Goal: Task Accomplishment & Management: Manage account settings

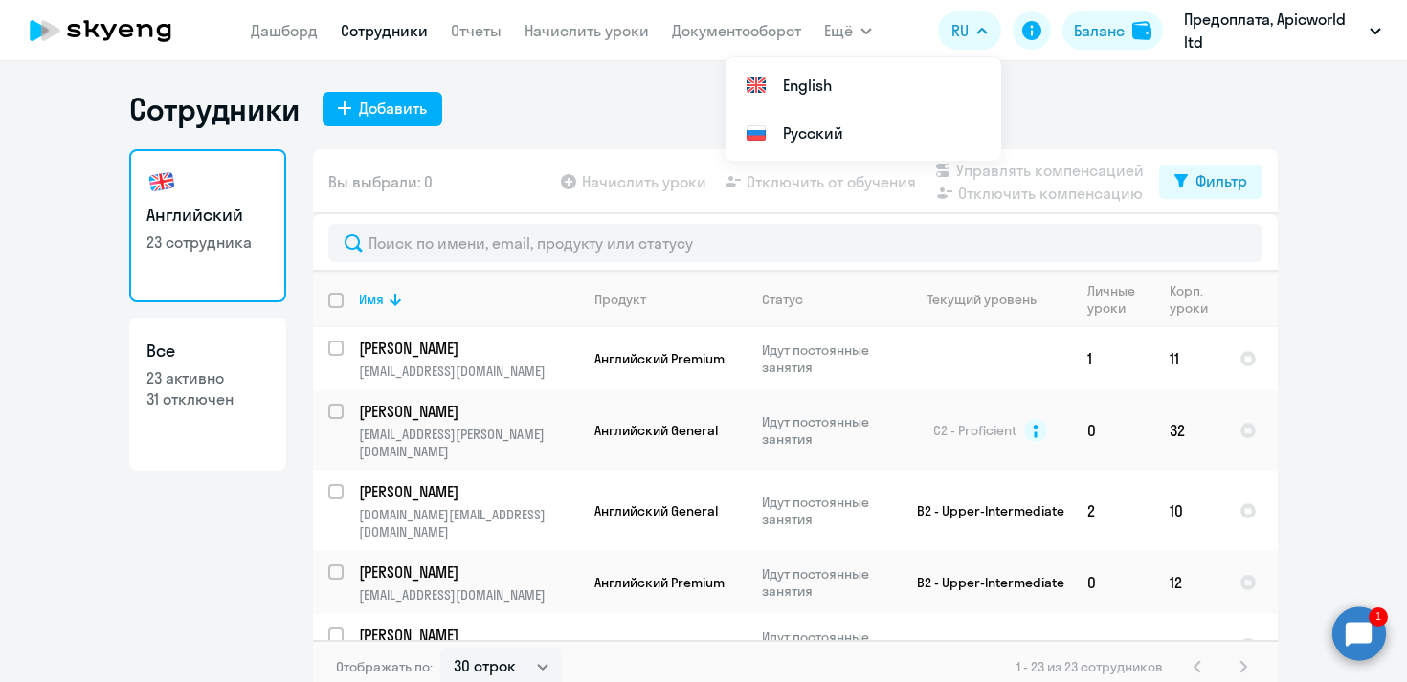
select select "30"
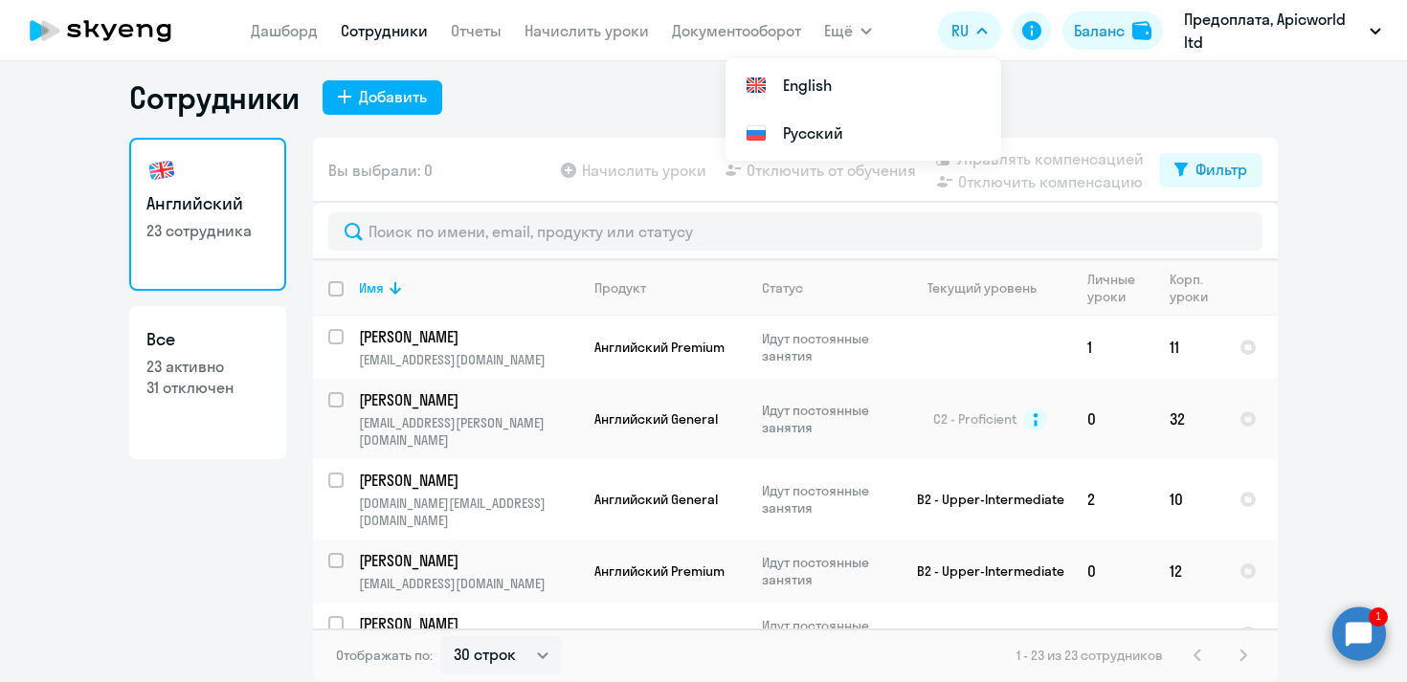
scroll to position [1128, 0]
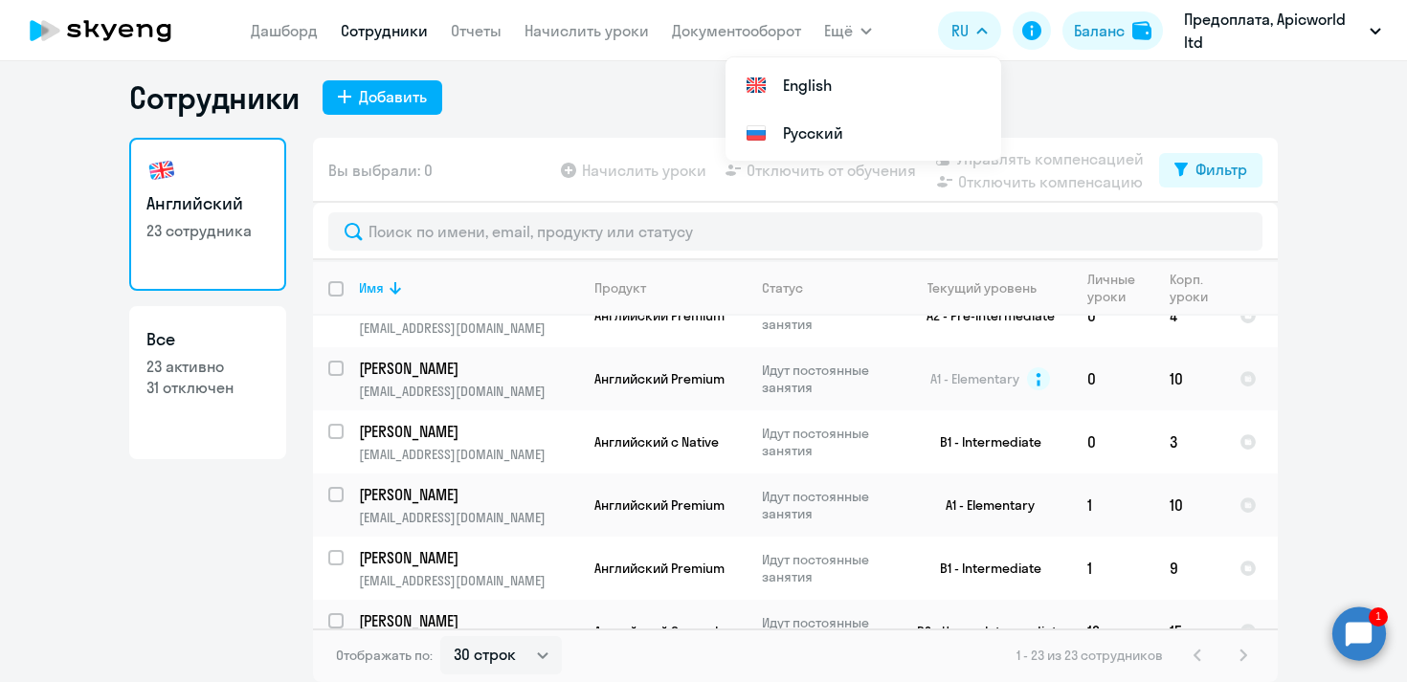
click at [1349, 650] on circle at bounding box center [1359, 634] width 54 height 54
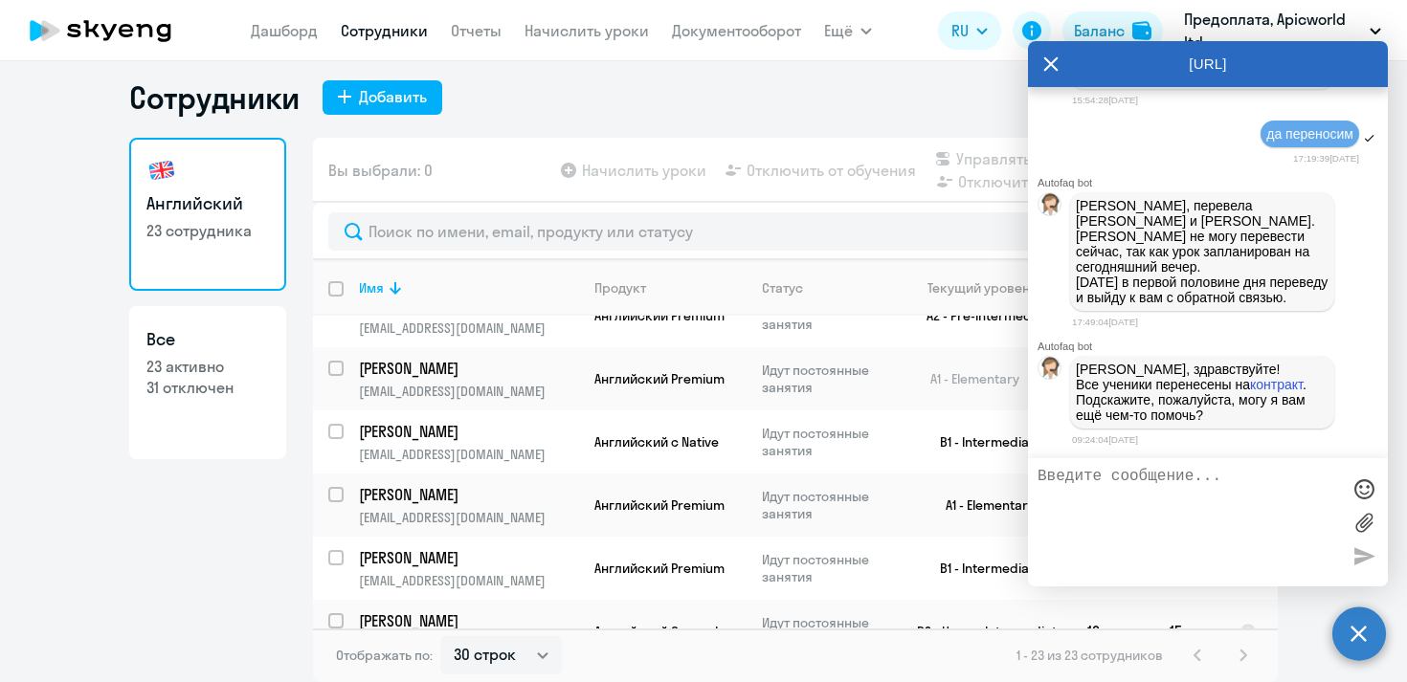
scroll to position [50932, 0]
click at [1228, 20] on p "Предоплата, Apicworld ltd" at bounding box center [1273, 31] width 178 height 46
click at [1372, 31] on icon "button" at bounding box center [1375, 31] width 10 height 5
click at [1194, 32] on p "Предоплата, Apicworld ltd" at bounding box center [1273, 31] width 178 height 46
click at [1043, 57] on icon at bounding box center [1050, 64] width 15 height 46
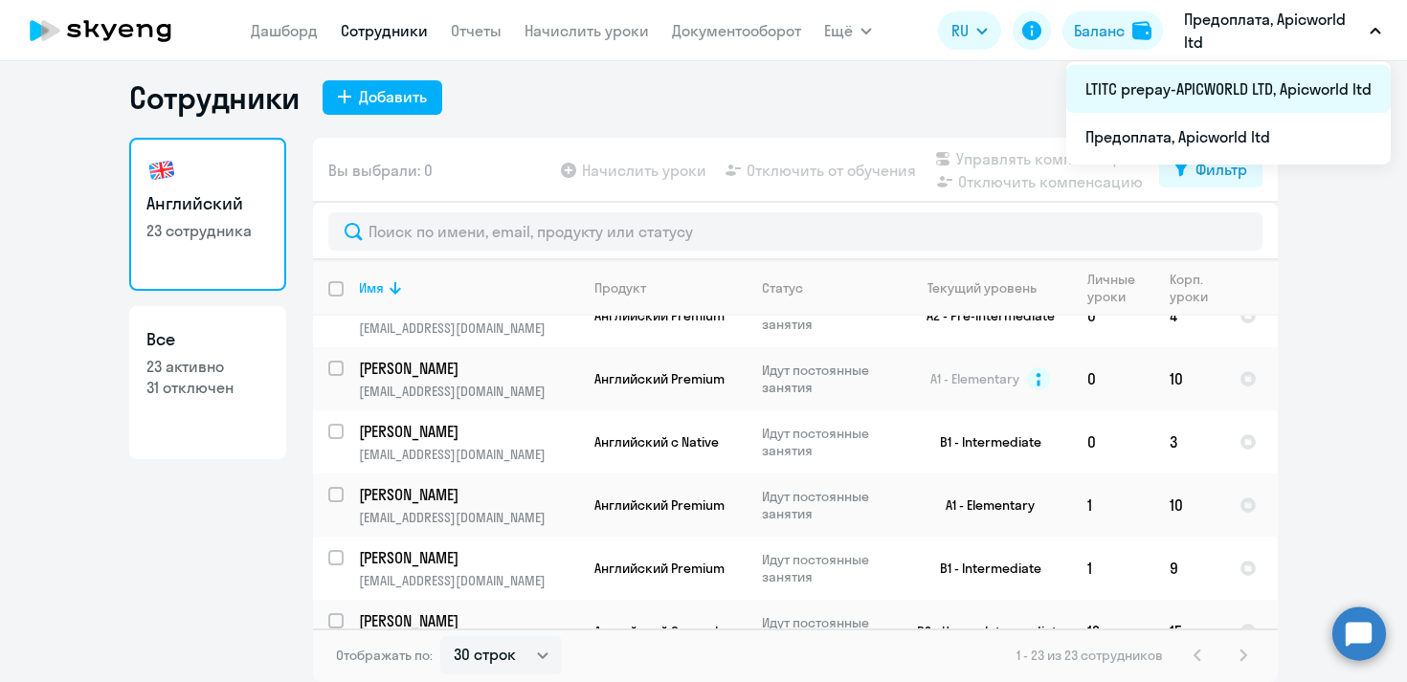
click at [1174, 85] on li "LTITC prepay-APICWORLD LTD, Apicworld ltd" at bounding box center [1228, 89] width 324 height 48
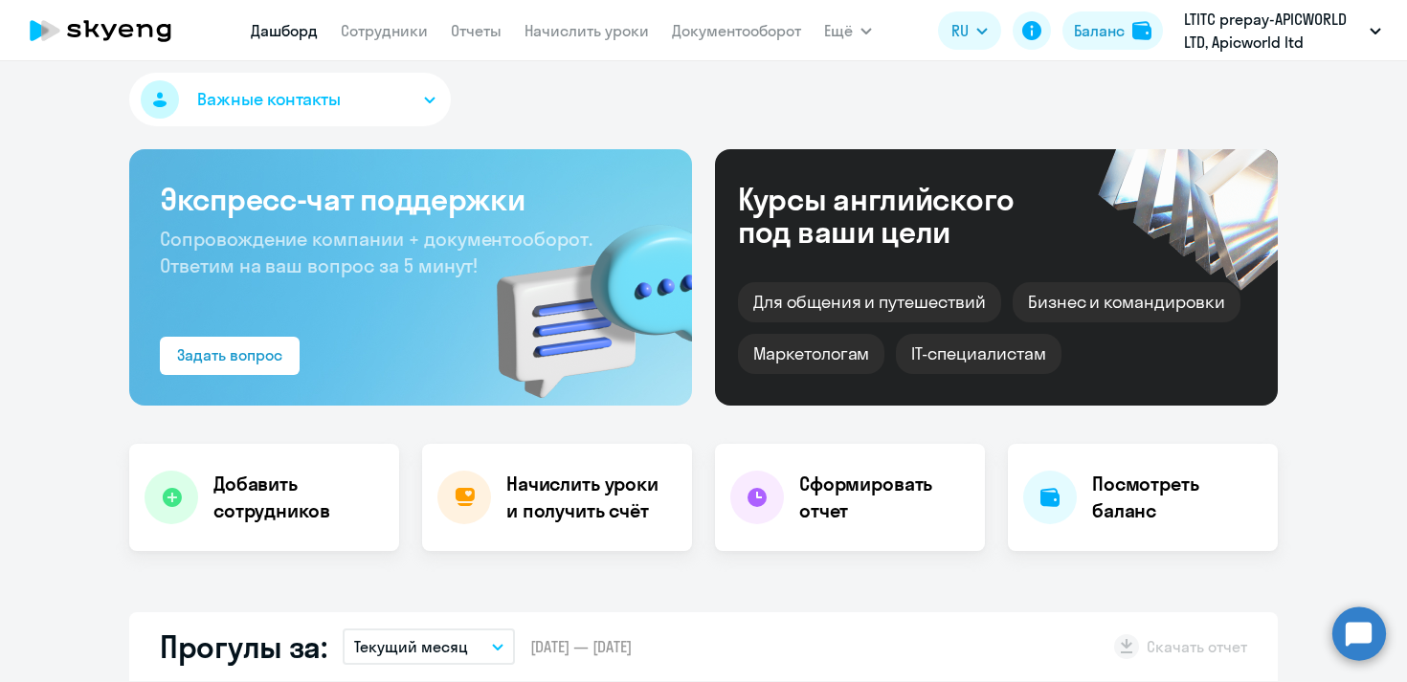
select select "30"
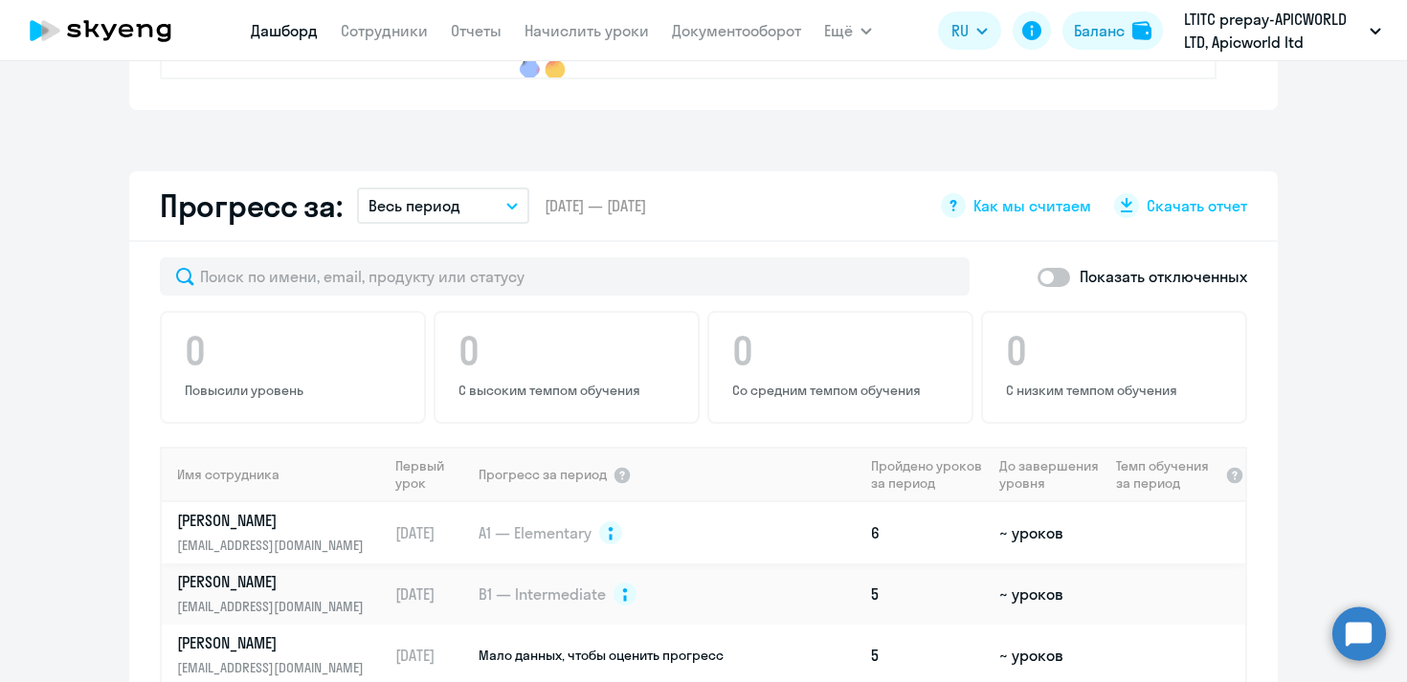
scroll to position [887, 0]
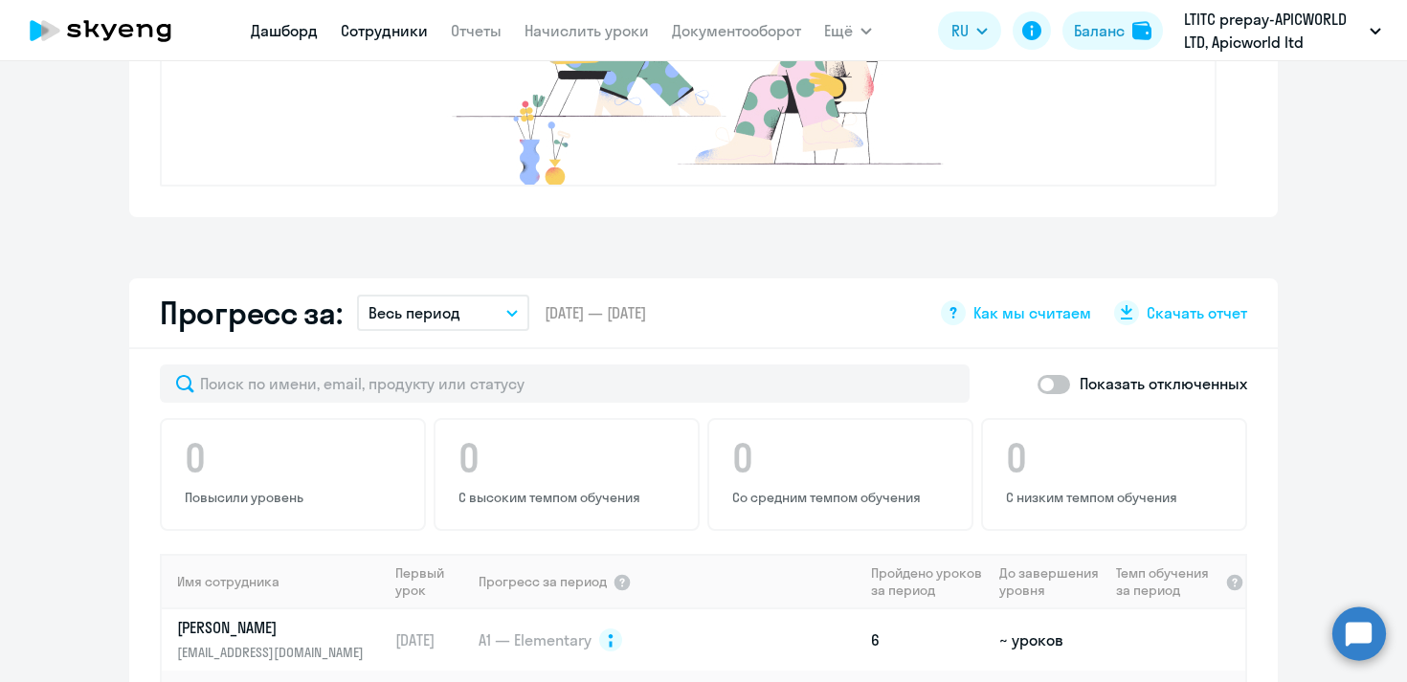
click at [387, 32] on link "Сотрудники" at bounding box center [384, 30] width 87 height 19
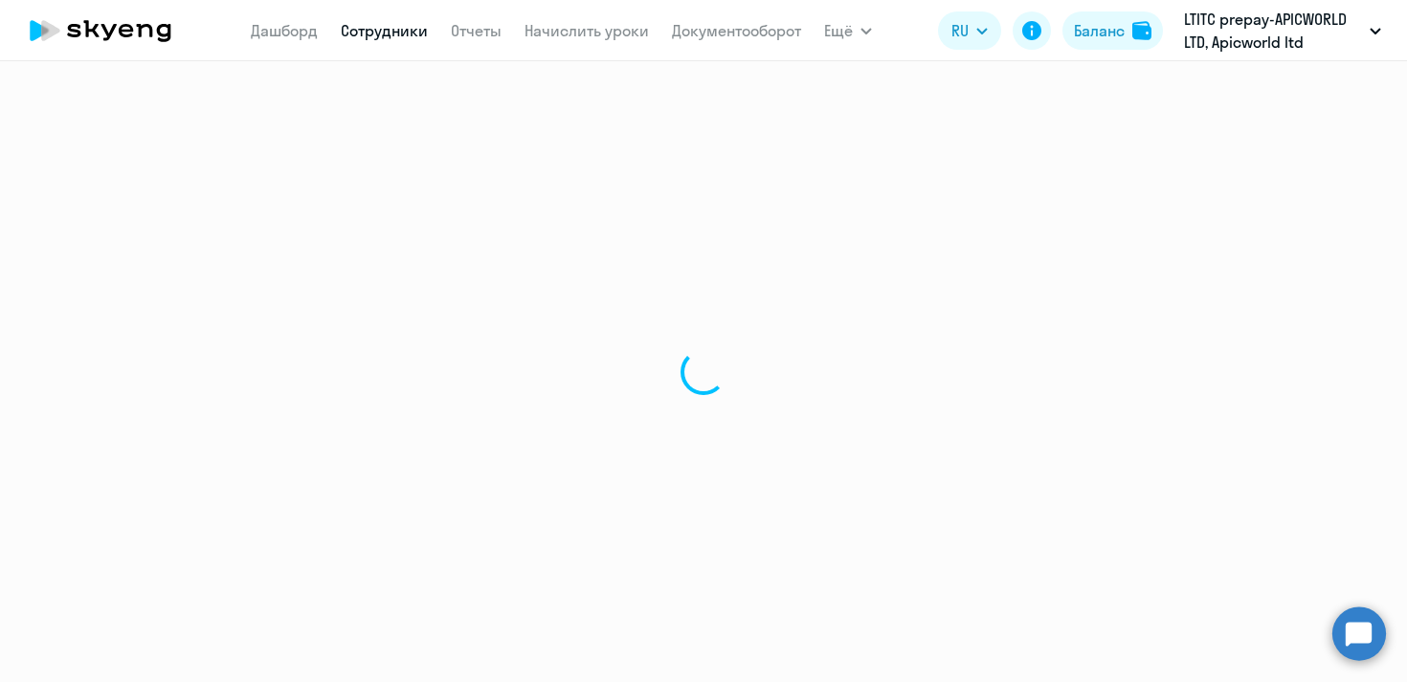
select select "30"
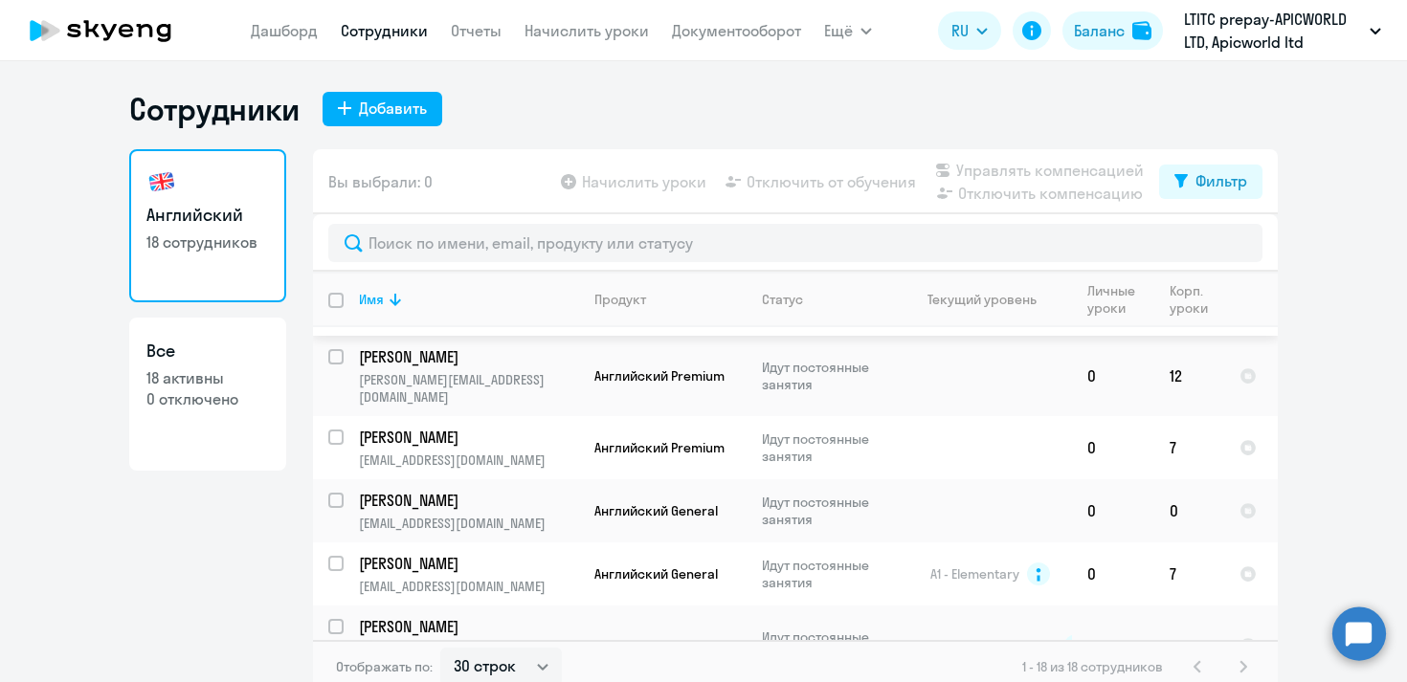
scroll to position [604, 0]
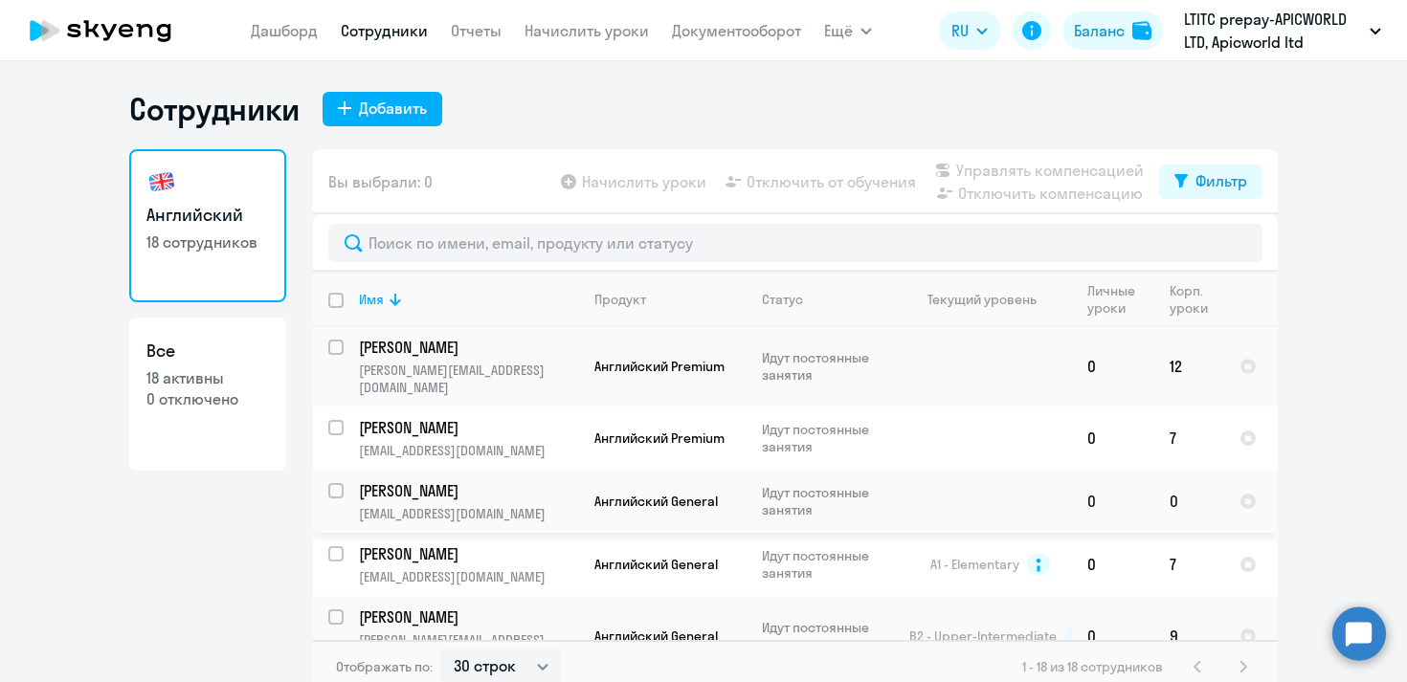
click at [337, 483] on input "select row 544605" at bounding box center [347, 502] width 38 height 38
checkbox input "true"
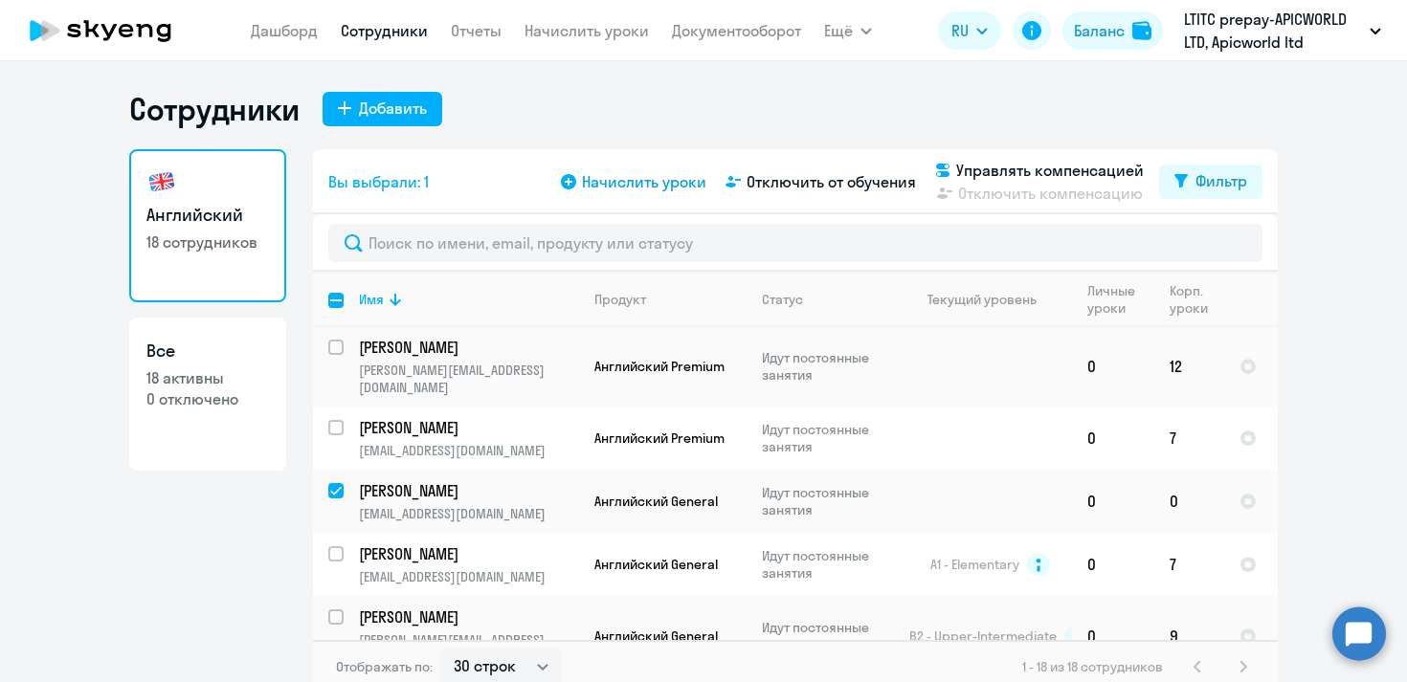
click at [653, 180] on span "Начислить уроки" at bounding box center [644, 181] width 124 height 23
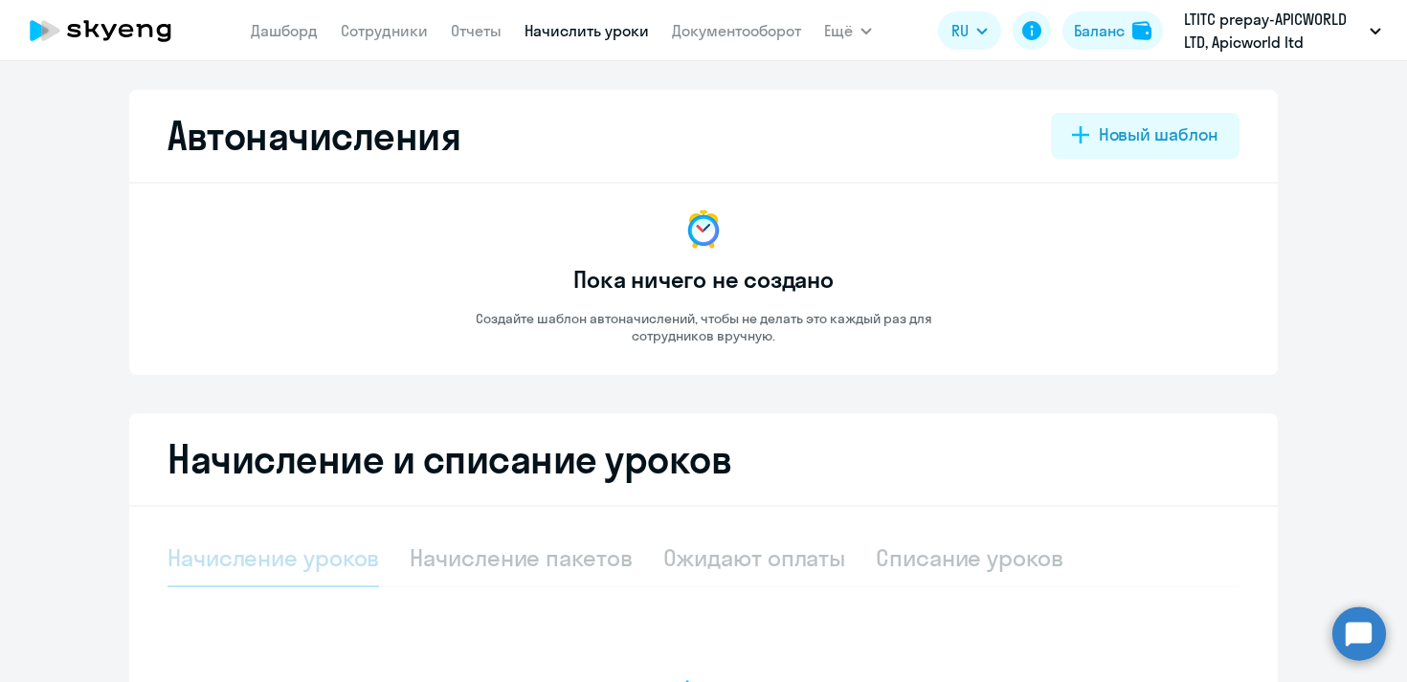
select select "10"
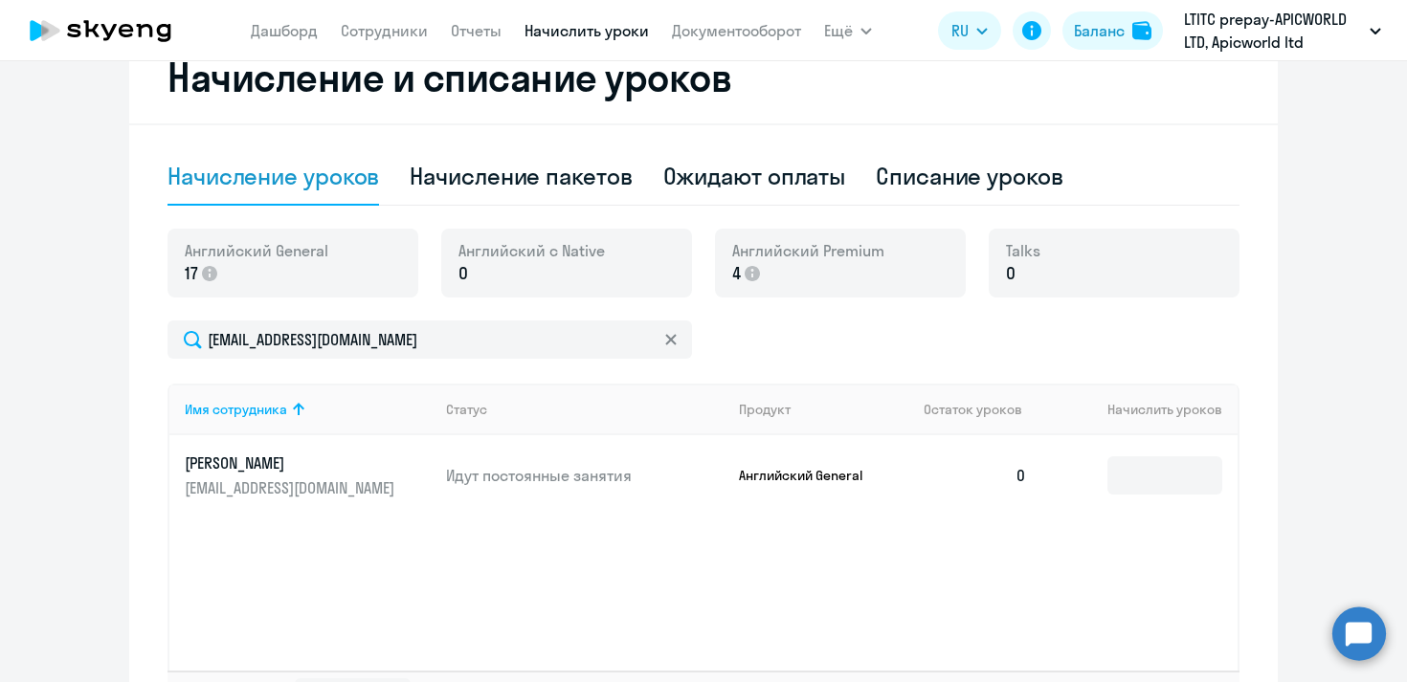
scroll to position [398, 0]
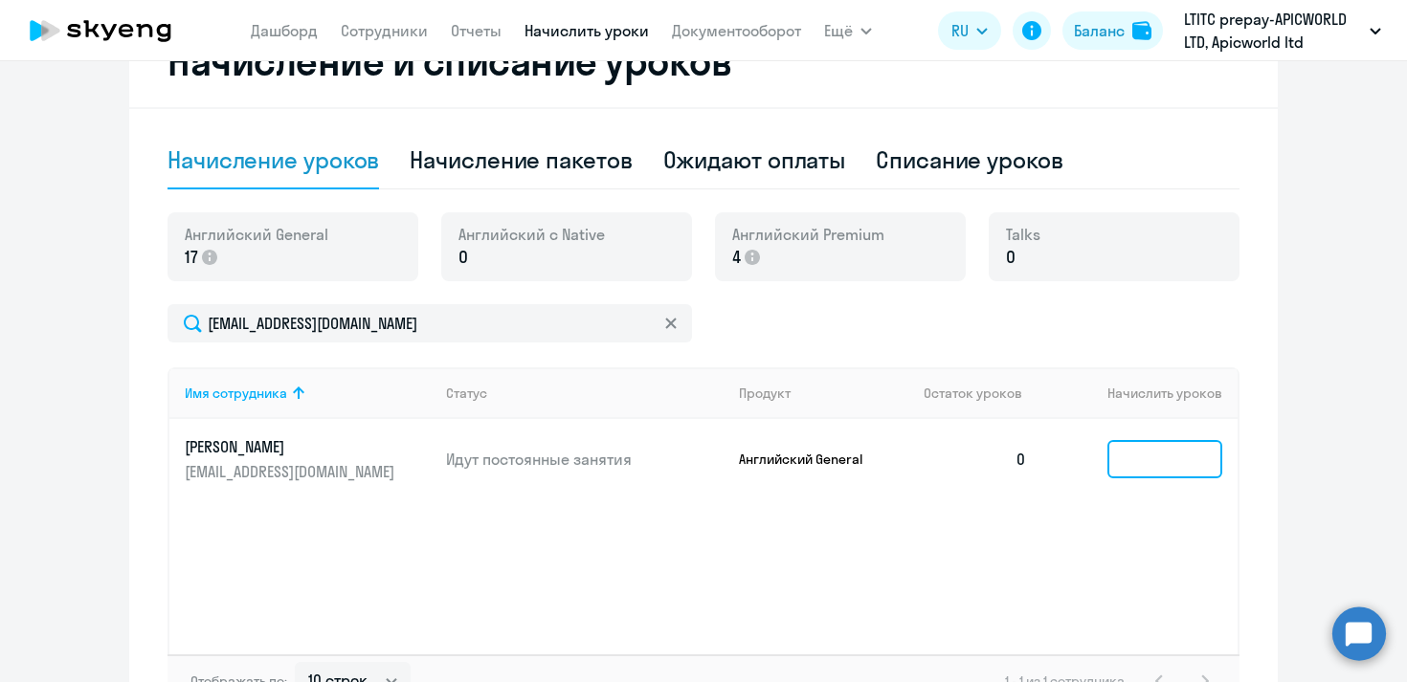
click at [1172, 459] on input at bounding box center [1164, 459] width 115 height 38
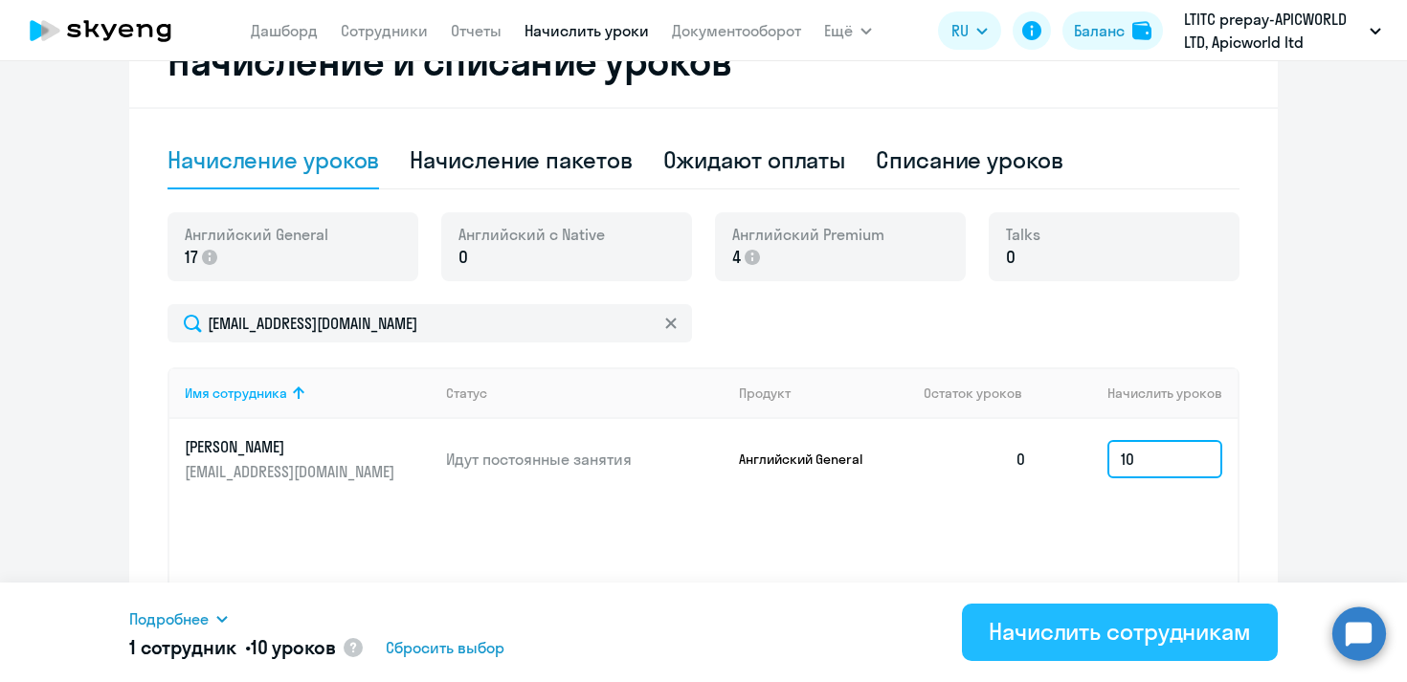
type input "10"
click at [1145, 634] on div "Начислить сотрудникам" at bounding box center [1119, 631] width 262 height 31
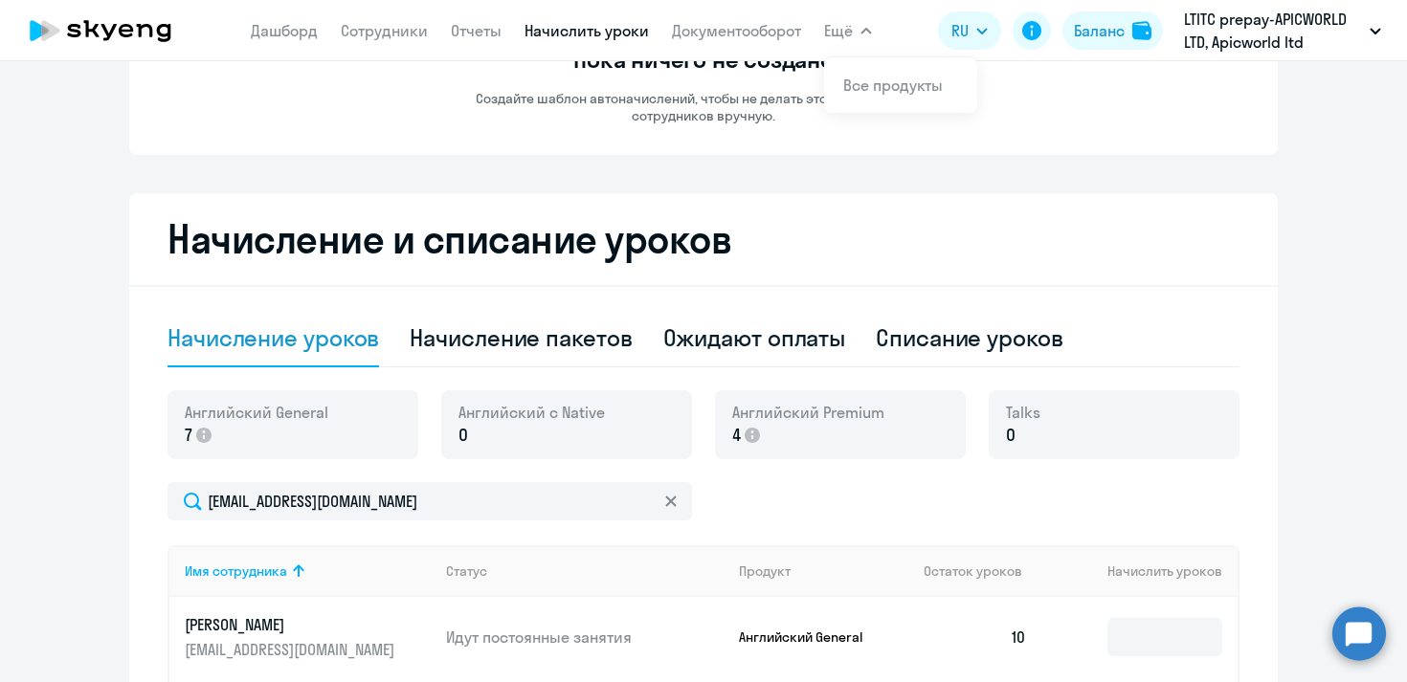
scroll to position [0, 0]
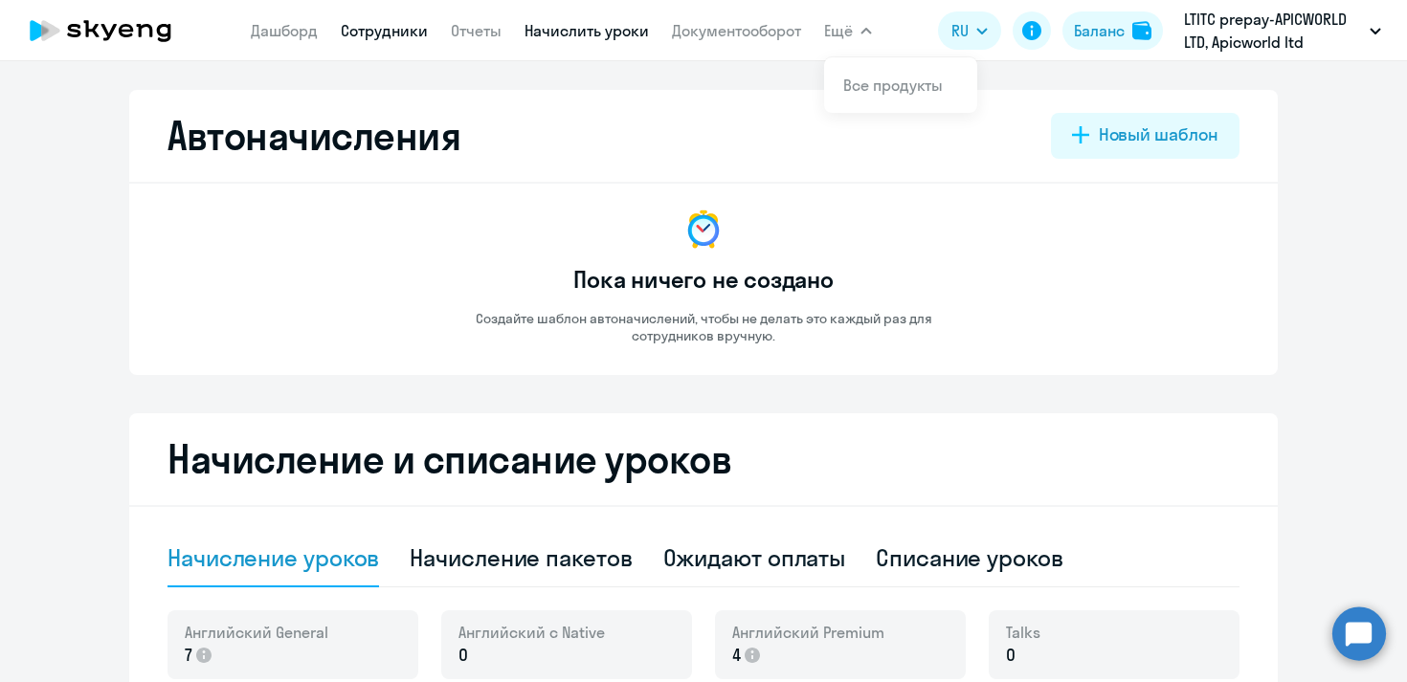
click at [404, 33] on link "Сотрудники" at bounding box center [384, 30] width 87 height 19
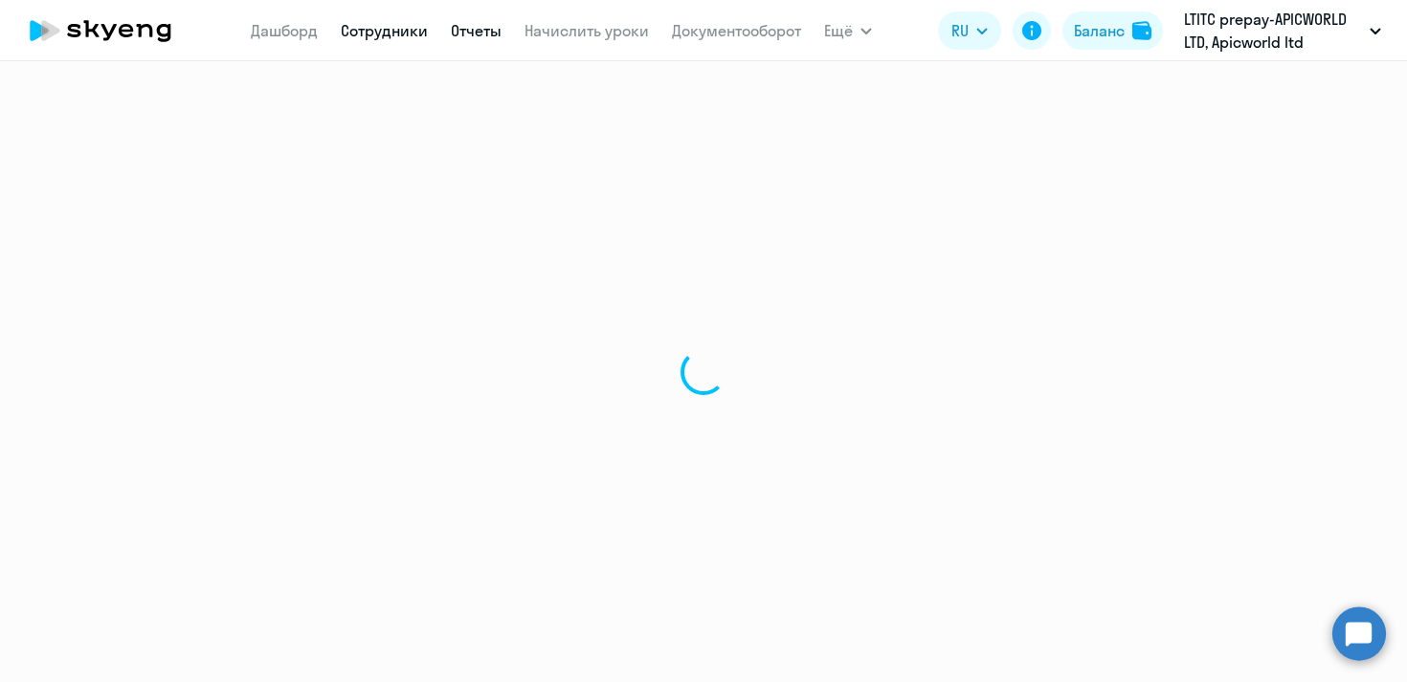
select select "30"
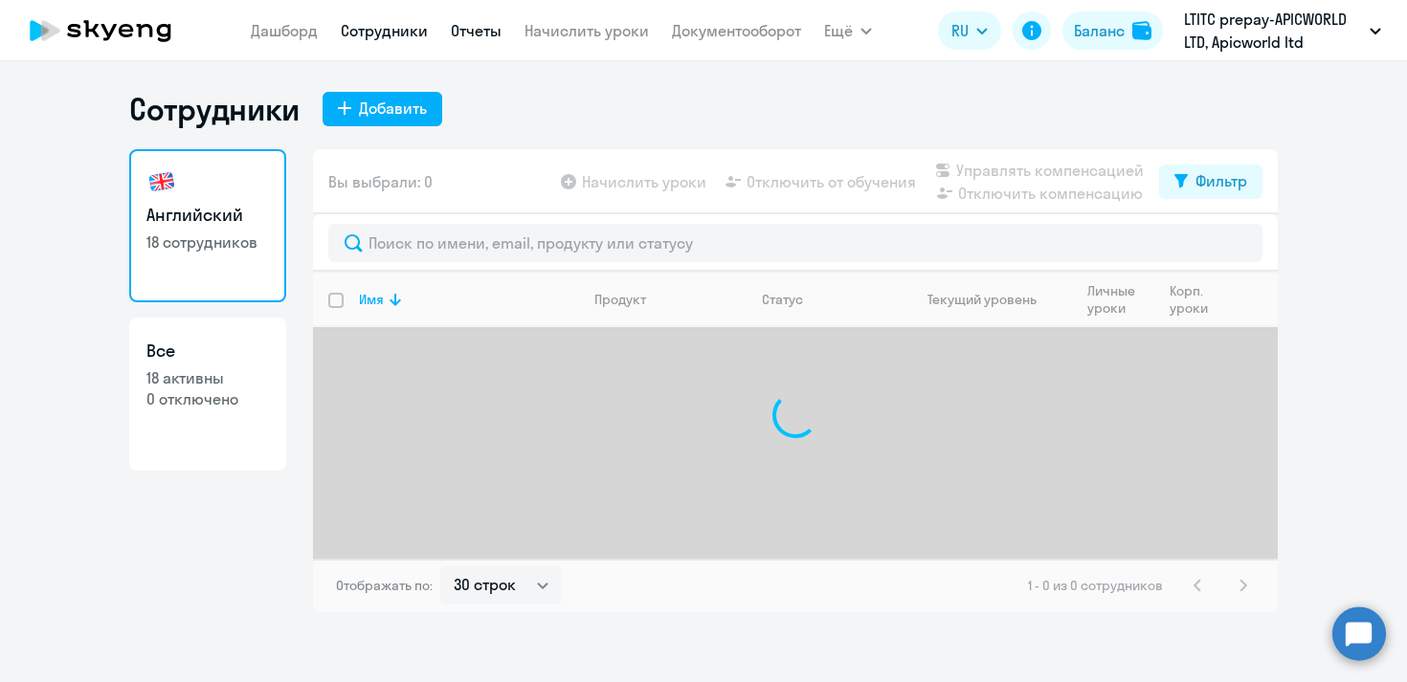
click at [484, 30] on link "Отчеты" at bounding box center [476, 30] width 51 height 19
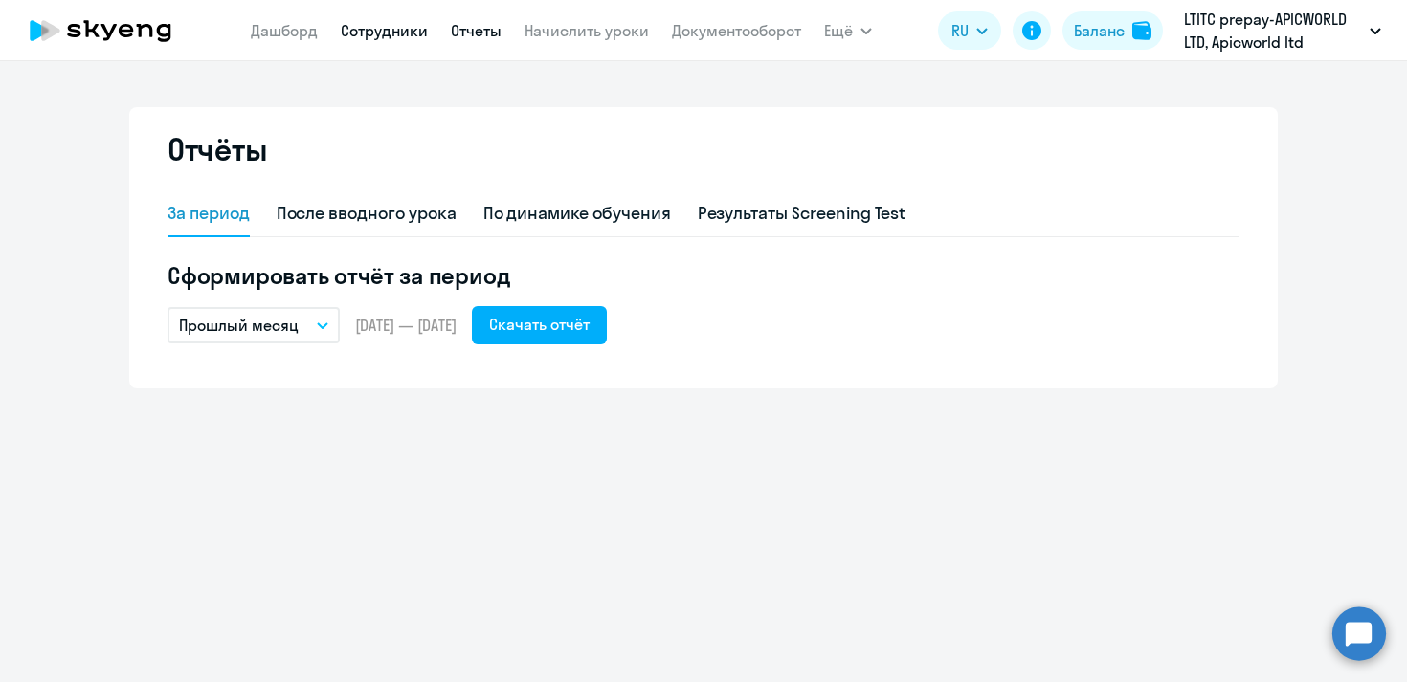
click at [359, 27] on link "Сотрудники" at bounding box center [384, 30] width 87 height 19
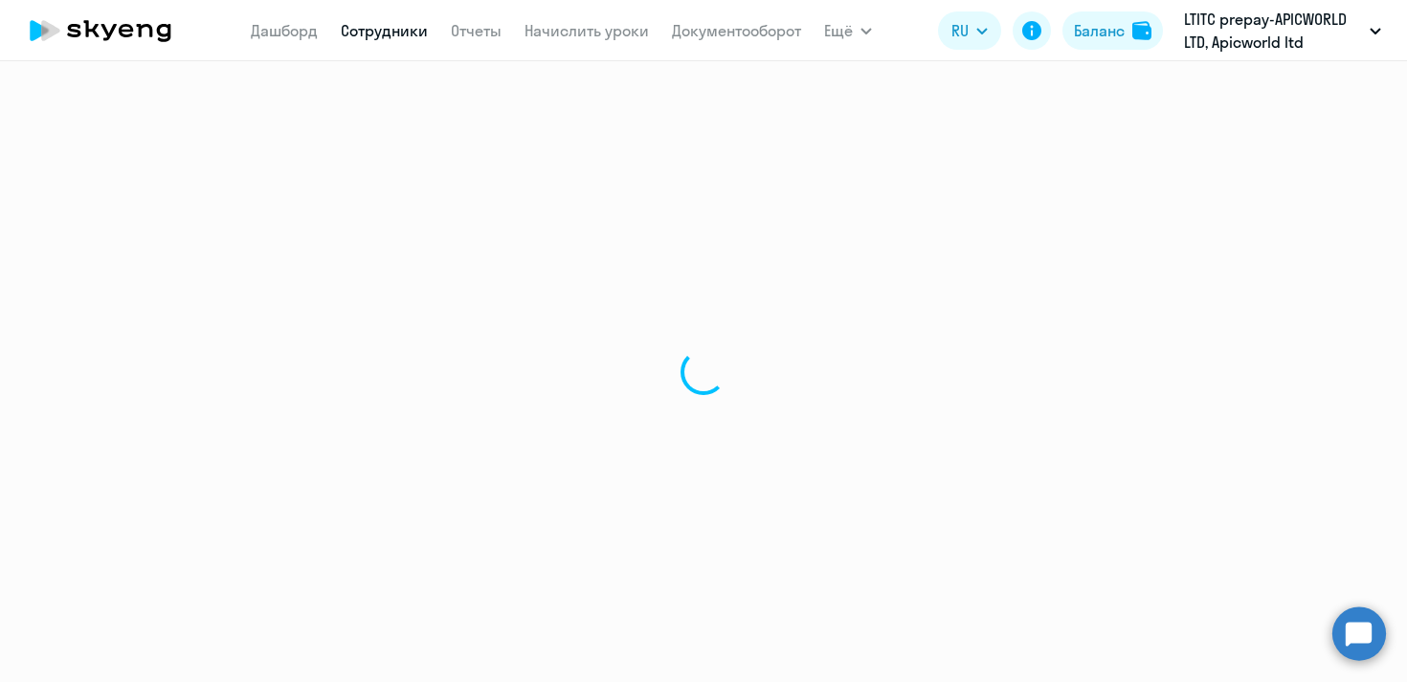
select select "30"
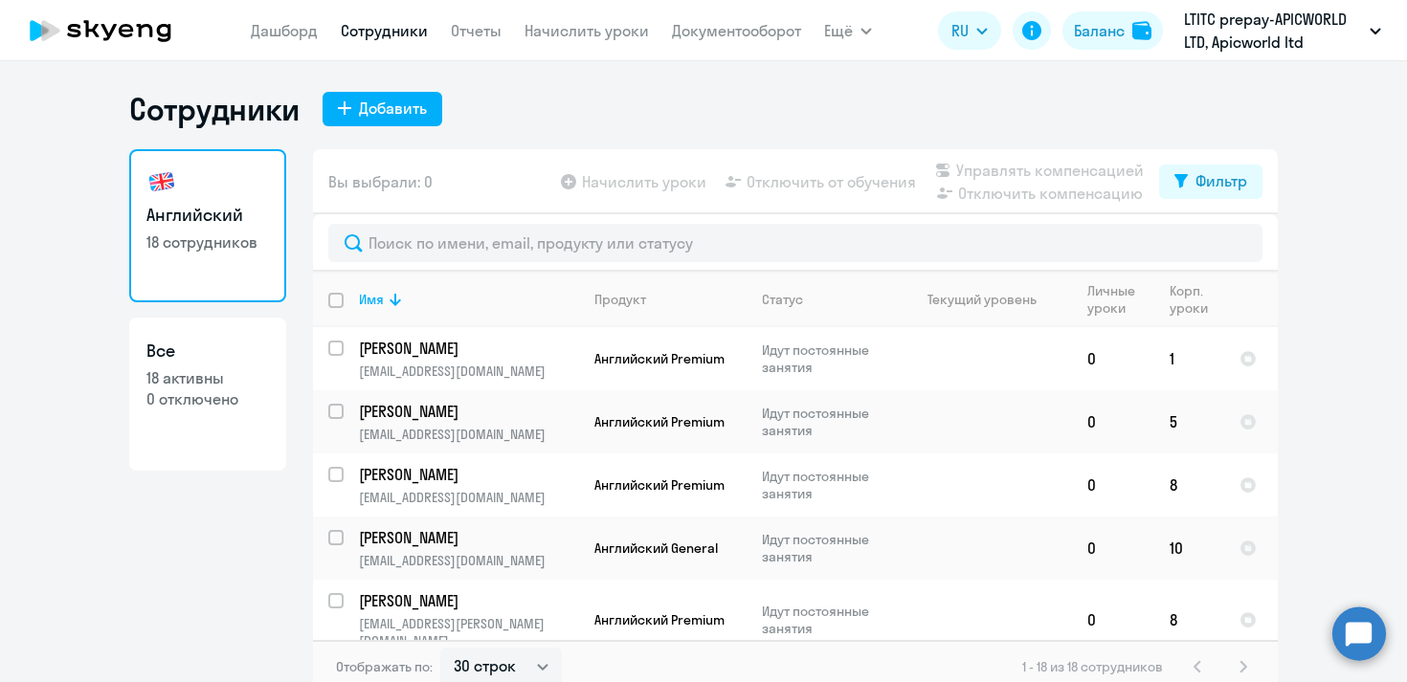
click at [294, 12] on nav "[PERSON_NAME] Отчеты Начислить уроки Документооборот" at bounding box center [526, 30] width 550 height 38
click at [303, 36] on link "Дашборд" at bounding box center [284, 30] width 67 height 19
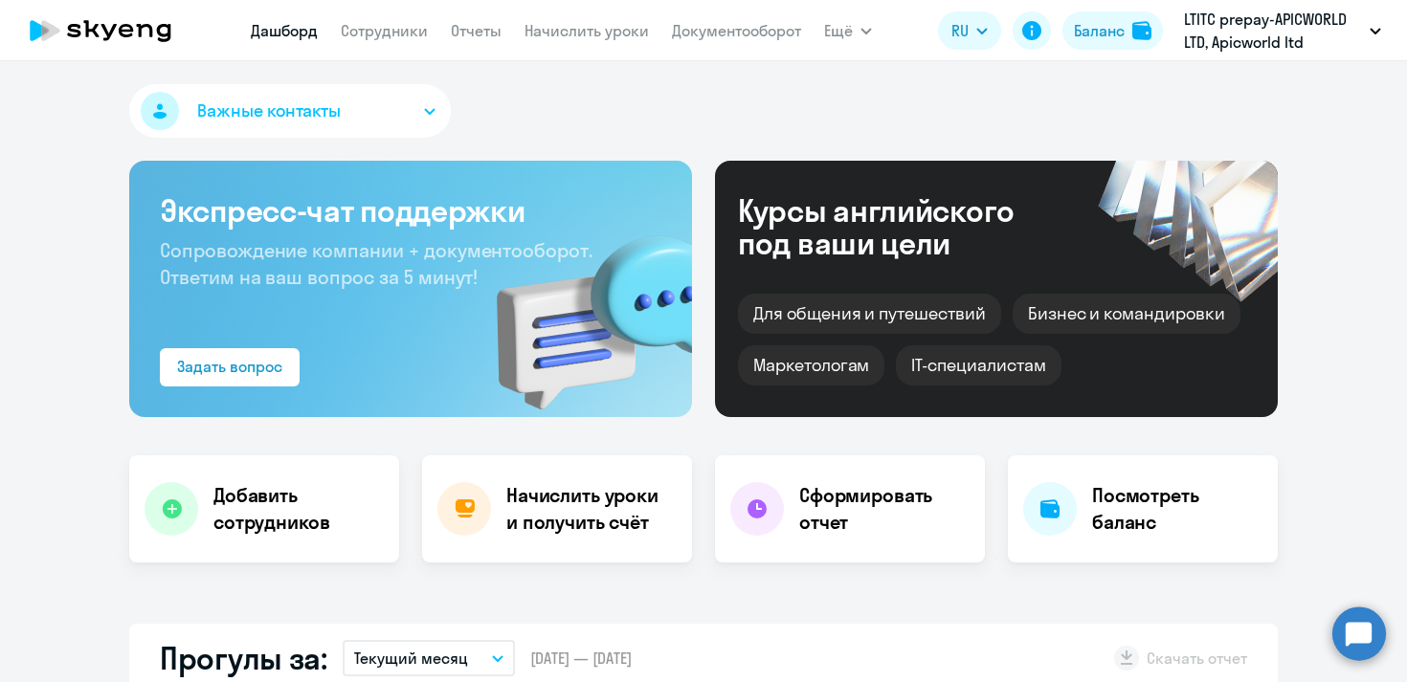
select select "30"
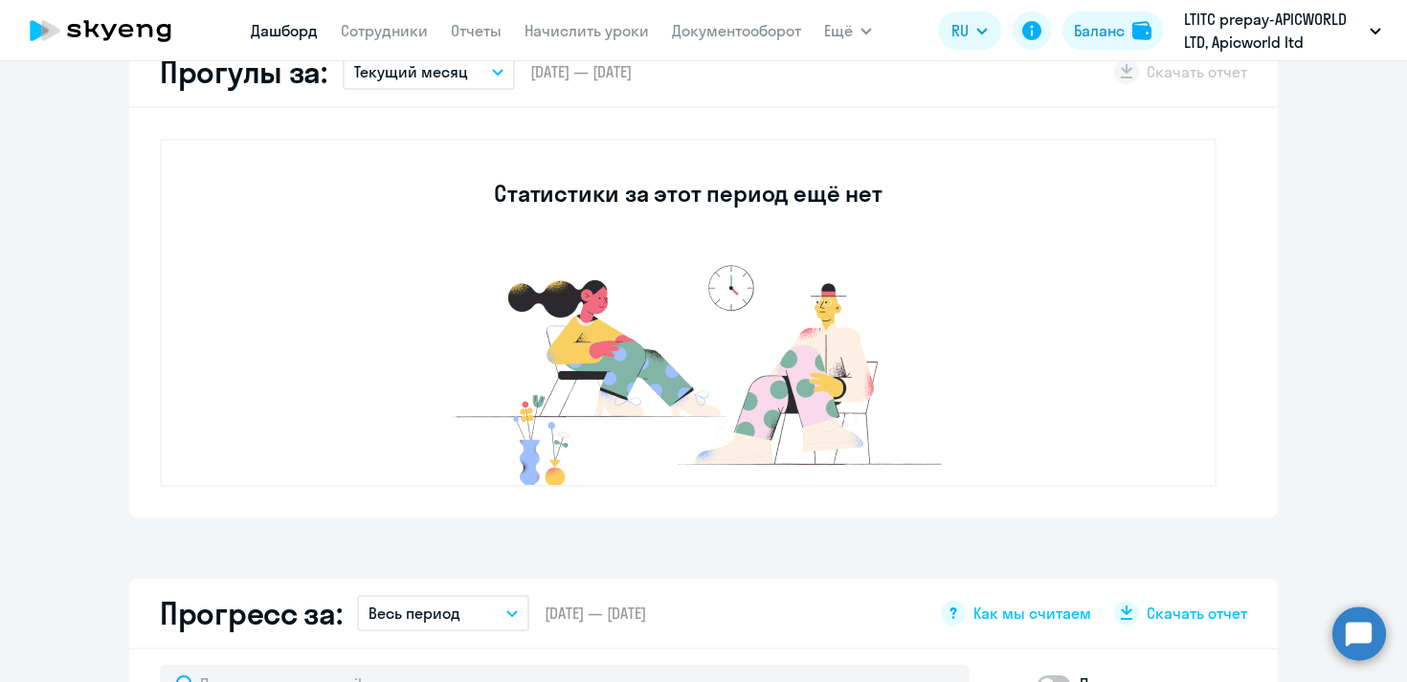
scroll to position [549, 0]
